Goal: Information Seeking & Learning: Check status

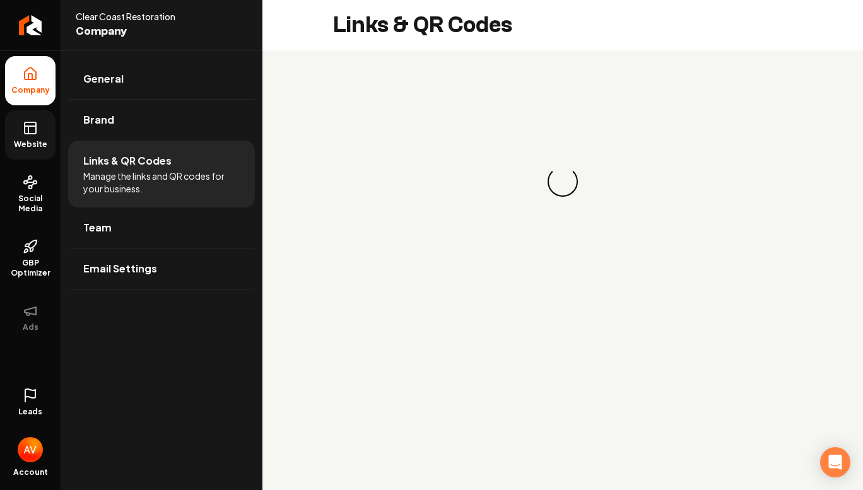
click at [33, 142] on span "Website" at bounding box center [31, 144] width 44 height 10
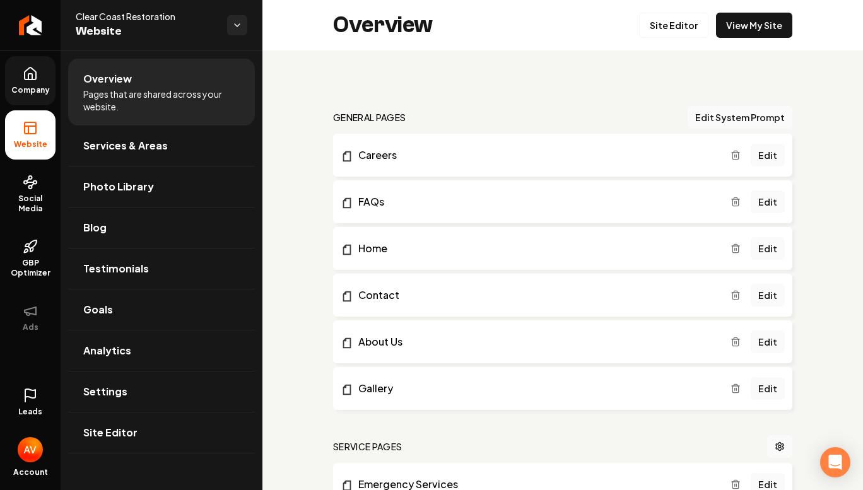
click at [14, 88] on span "Company" at bounding box center [30, 90] width 49 height 10
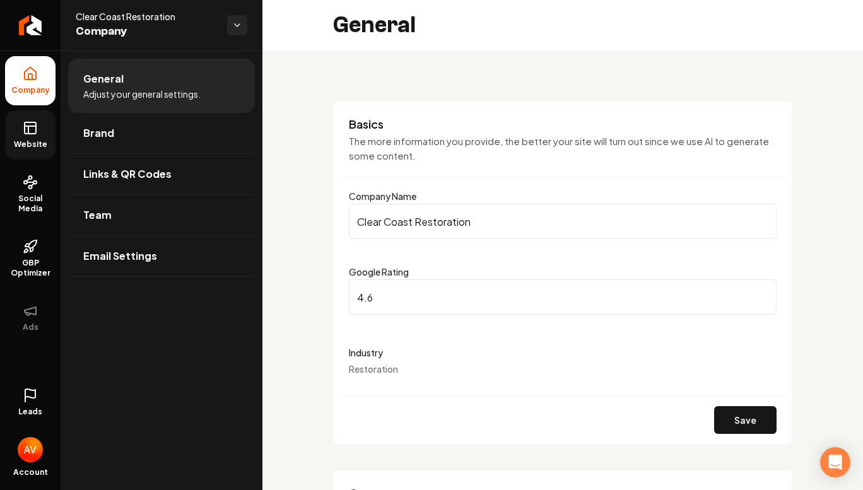
click at [38, 144] on span "Website" at bounding box center [31, 144] width 44 height 10
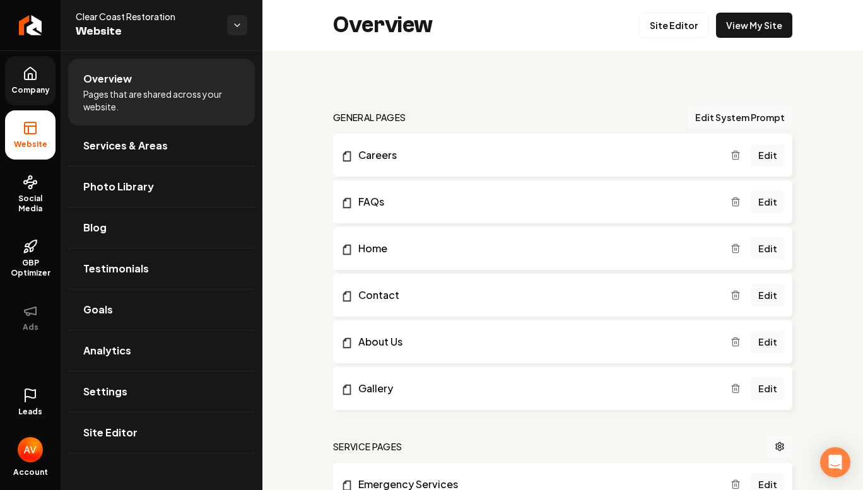
click at [42, 94] on span "Company" at bounding box center [30, 90] width 49 height 10
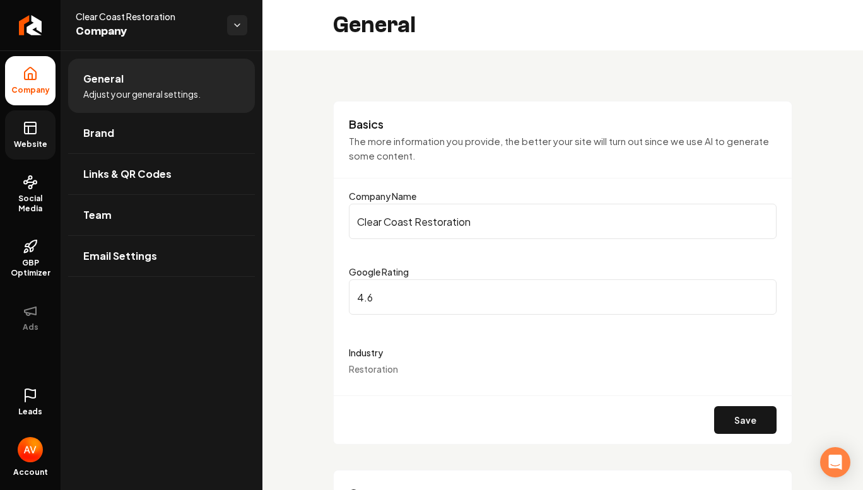
click at [28, 132] on icon at bounding box center [28, 130] width 0 height 8
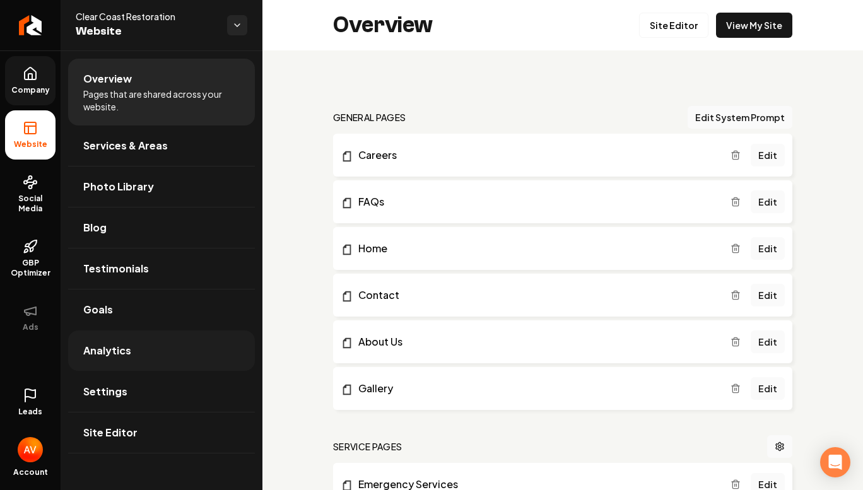
click at [121, 344] on span "Analytics" at bounding box center [107, 350] width 48 height 15
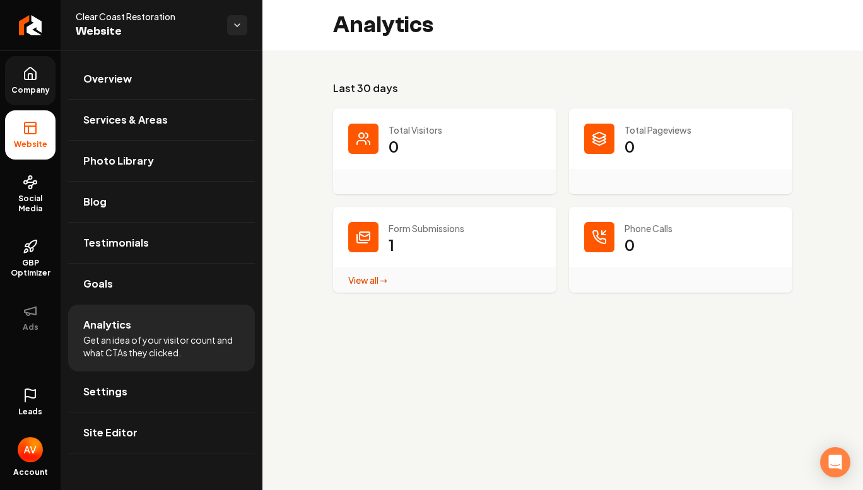
click at [368, 287] on div "View all → Form Submissions stats" at bounding box center [444, 279] width 223 height 25
click at [365, 276] on link "View all → Form Submissions stats" at bounding box center [367, 279] width 39 height 11
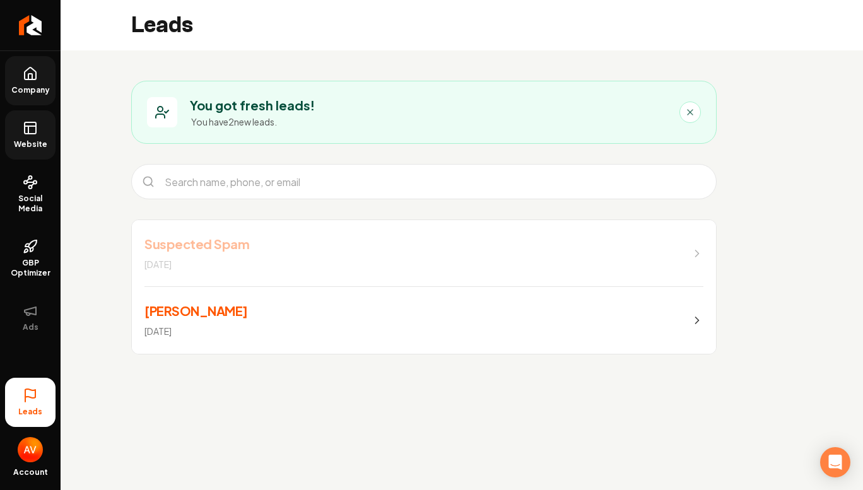
click at [620, 119] on div "You got fresh leads! You have 2 new leads." at bounding box center [407, 112] width 520 height 32
click at [680, 107] on button "Main content area" at bounding box center [689, 112] width 21 height 21
